Goal: Transaction & Acquisition: Purchase product/service

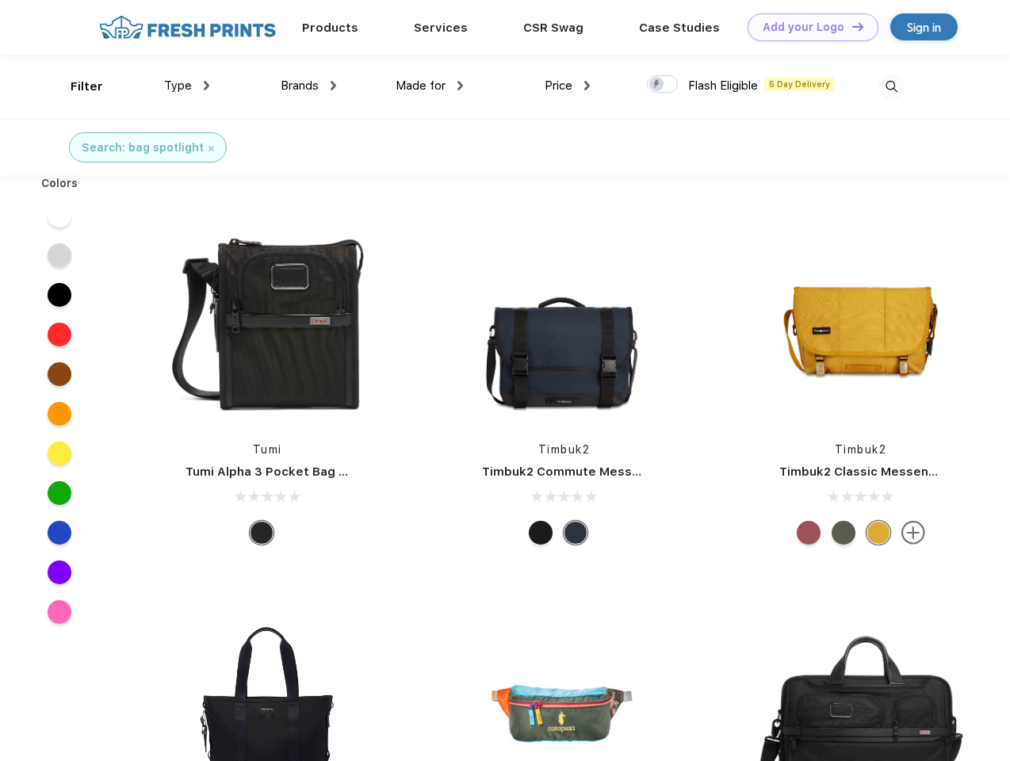
click at [807, 27] on link "Add your Logo Design Tool" at bounding box center [813, 27] width 131 height 28
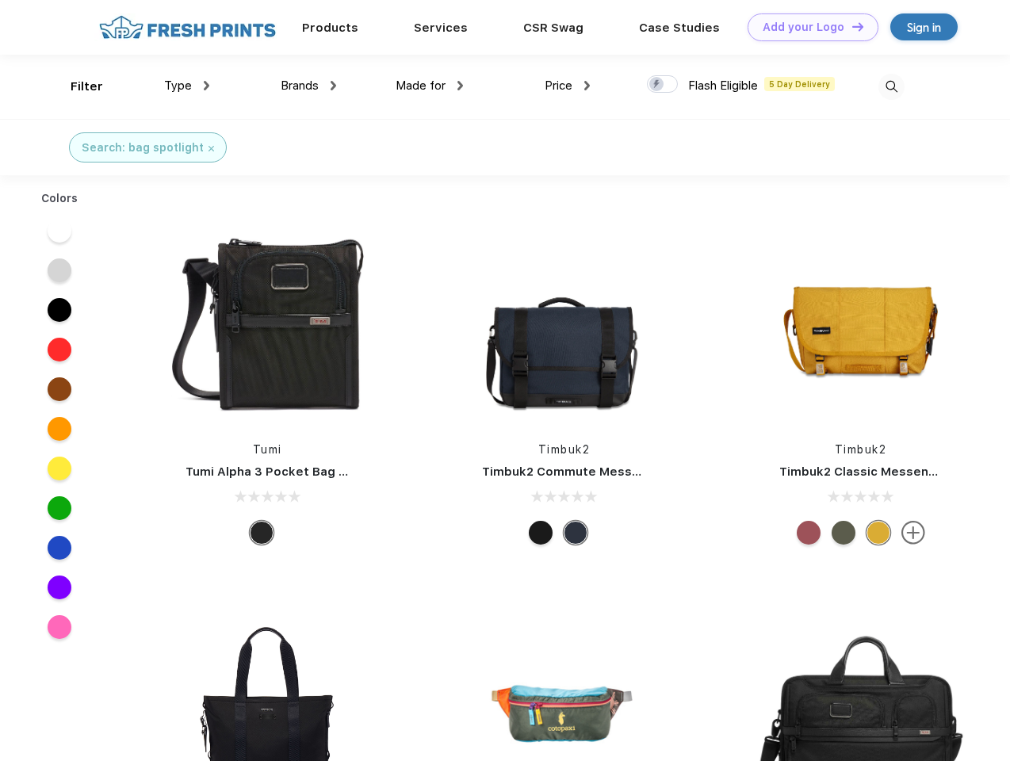
click at [0, 0] on div "Design Tool" at bounding box center [0, 0] width 0 height 0
click at [851, 26] on link "Add your Logo Design Tool" at bounding box center [813, 27] width 131 height 28
click at [76, 86] on div "Filter" at bounding box center [87, 87] width 33 height 18
click at [187, 86] on span "Type" at bounding box center [178, 85] width 28 height 14
click at [308, 86] on span "Brands" at bounding box center [300, 85] width 38 height 14
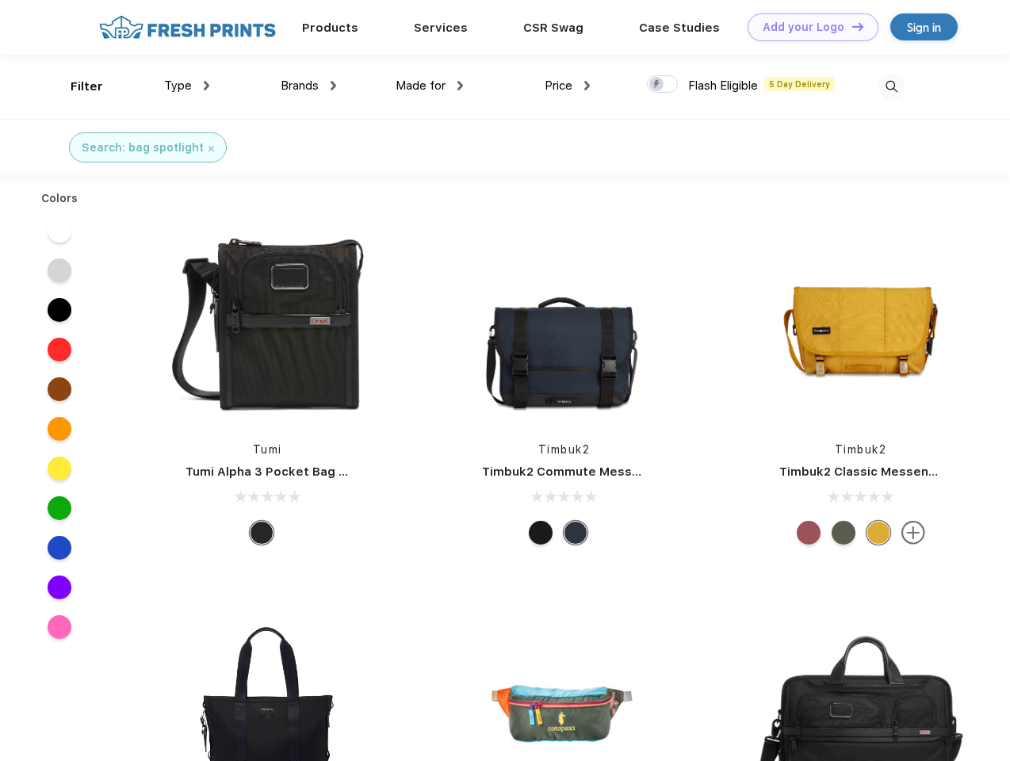
click at [430, 86] on span "Made for" at bounding box center [421, 85] width 50 height 14
click at [568, 86] on span "Price" at bounding box center [559, 85] width 28 height 14
click at [663, 85] on div at bounding box center [662, 83] width 31 height 17
click at [657, 85] on input "checkbox" at bounding box center [652, 80] width 10 height 10
click at [891, 86] on img at bounding box center [891, 87] width 26 height 26
